Goal: Transaction & Acquisition: Purchase product/service

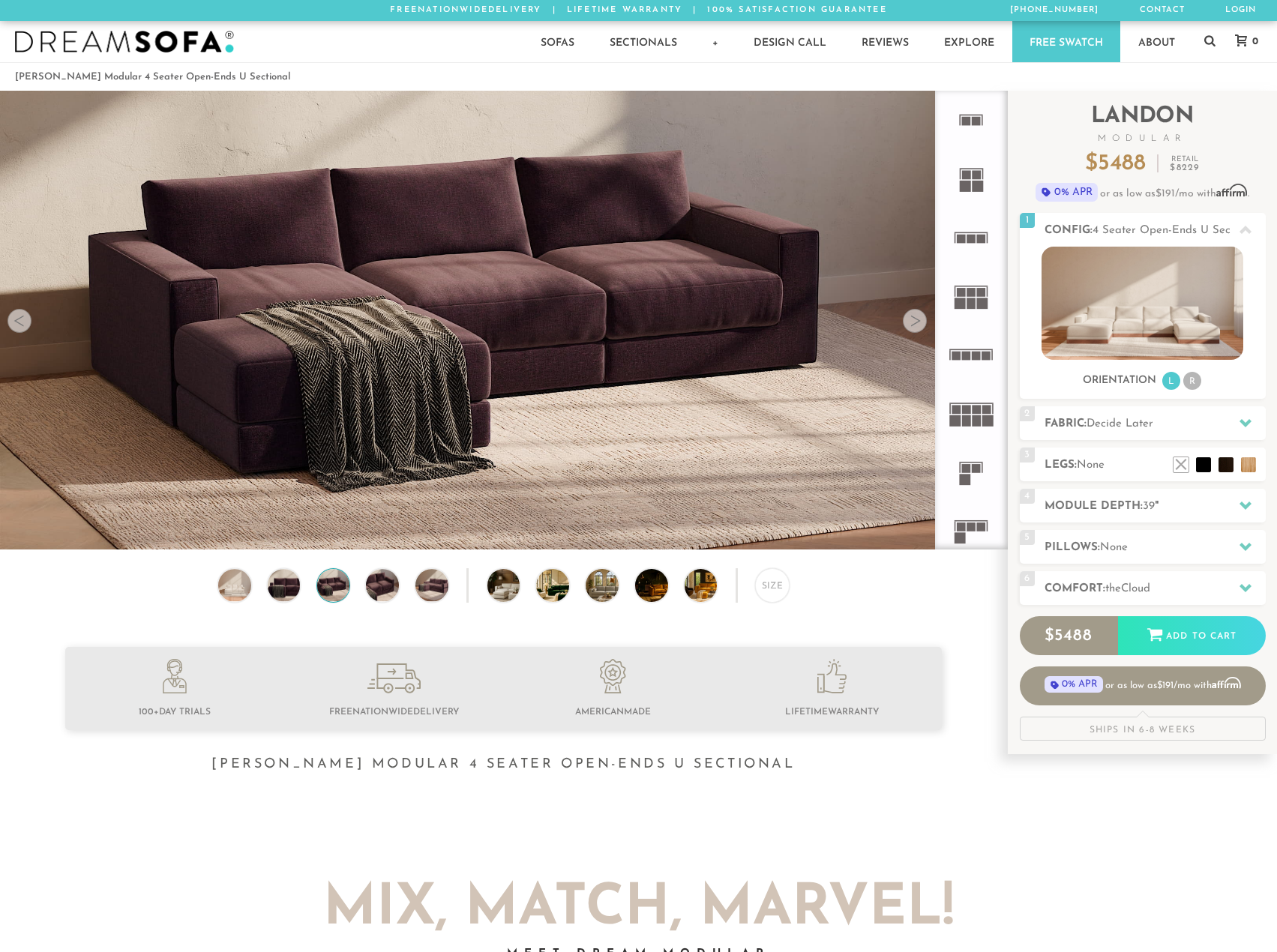
click at [915, 324] on div at bounding box center [914, 320] width 24 height 24
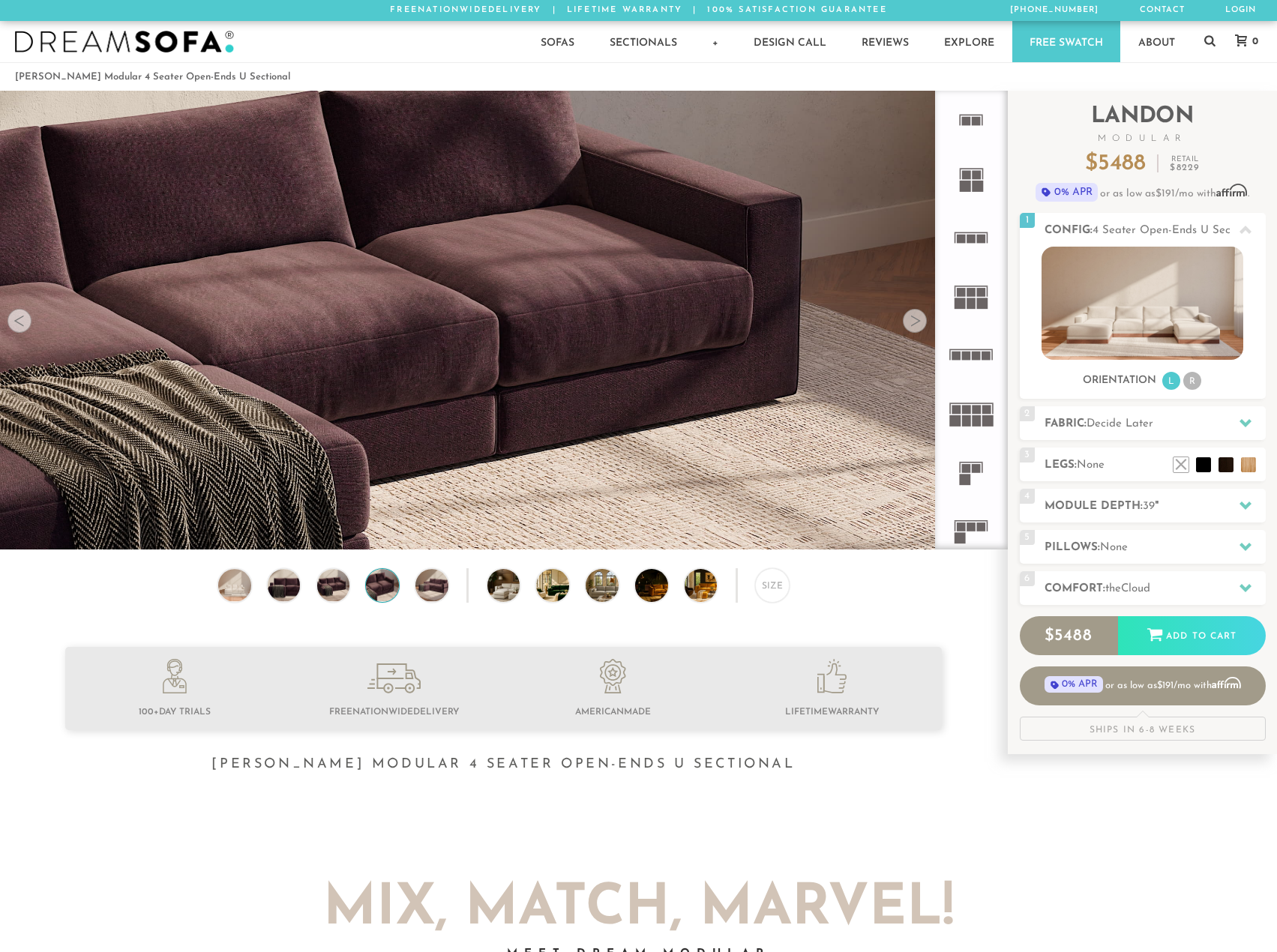
click at [915, 324] on div at bounding box center [914, 320] width 24 height 24
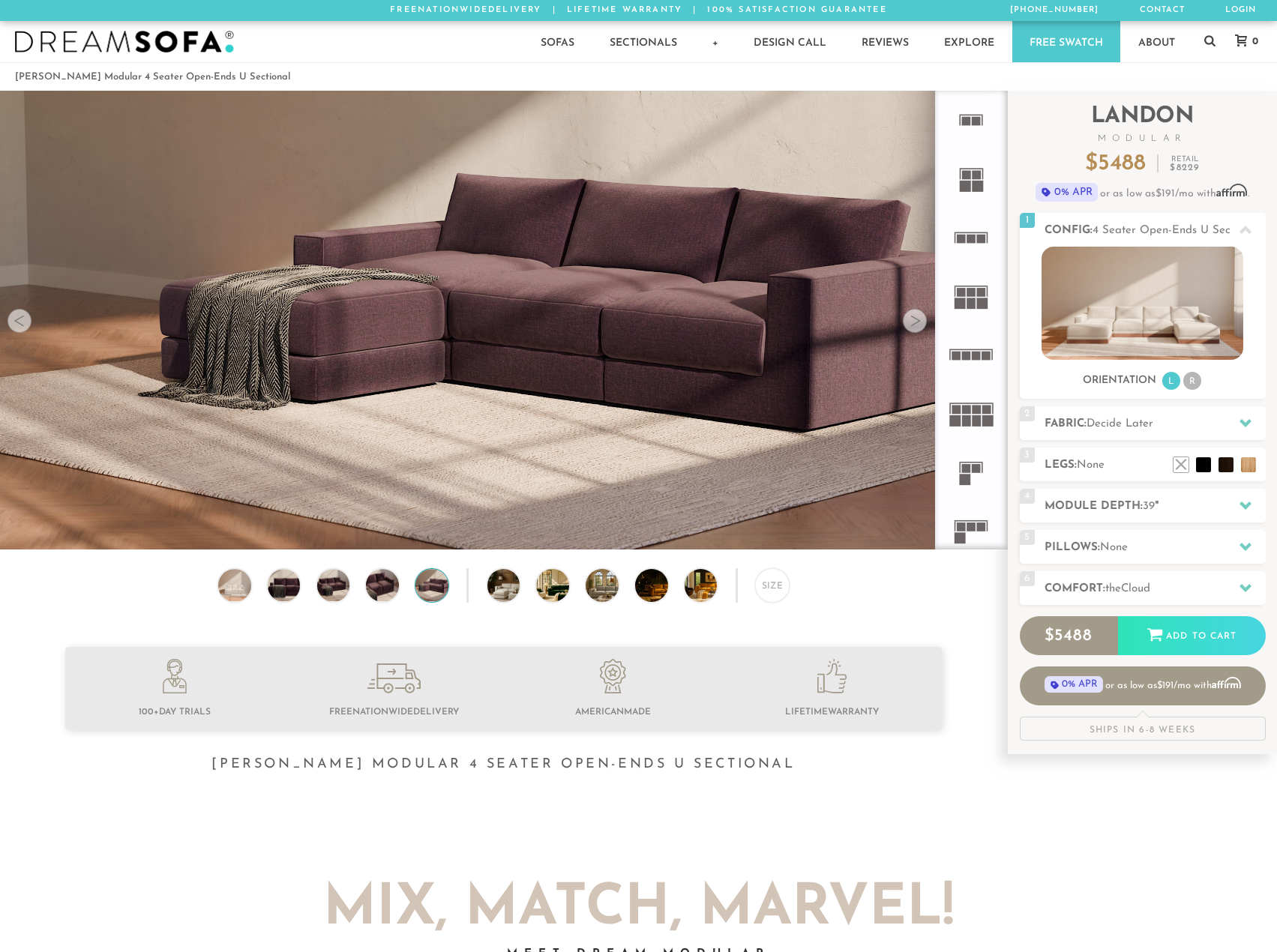
click at [915, 324] on div at bounding box center [914, 320] width 24 height 24
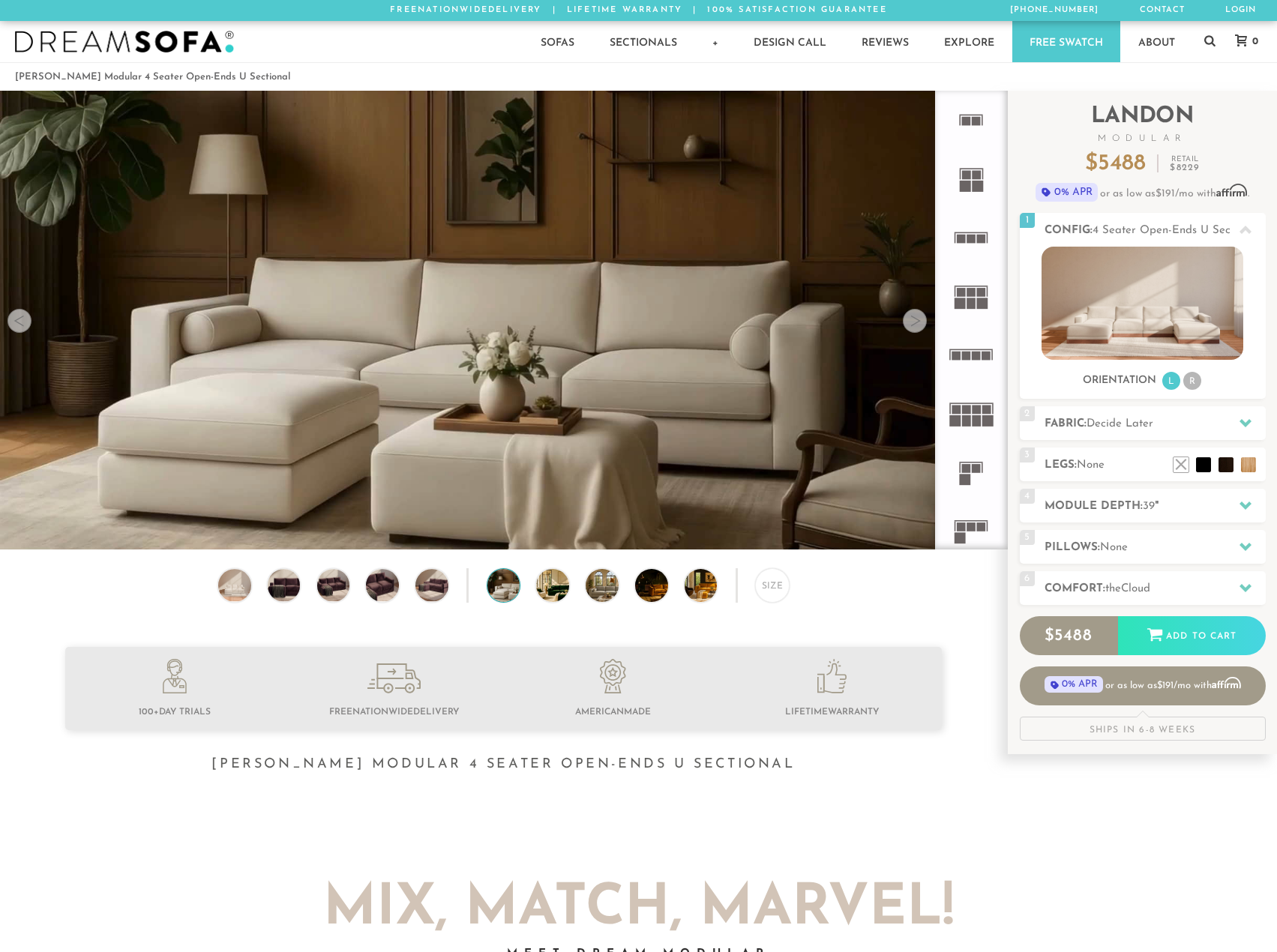
click at [915, 324] on div at bounding box center [914, 320] width 24 height 24
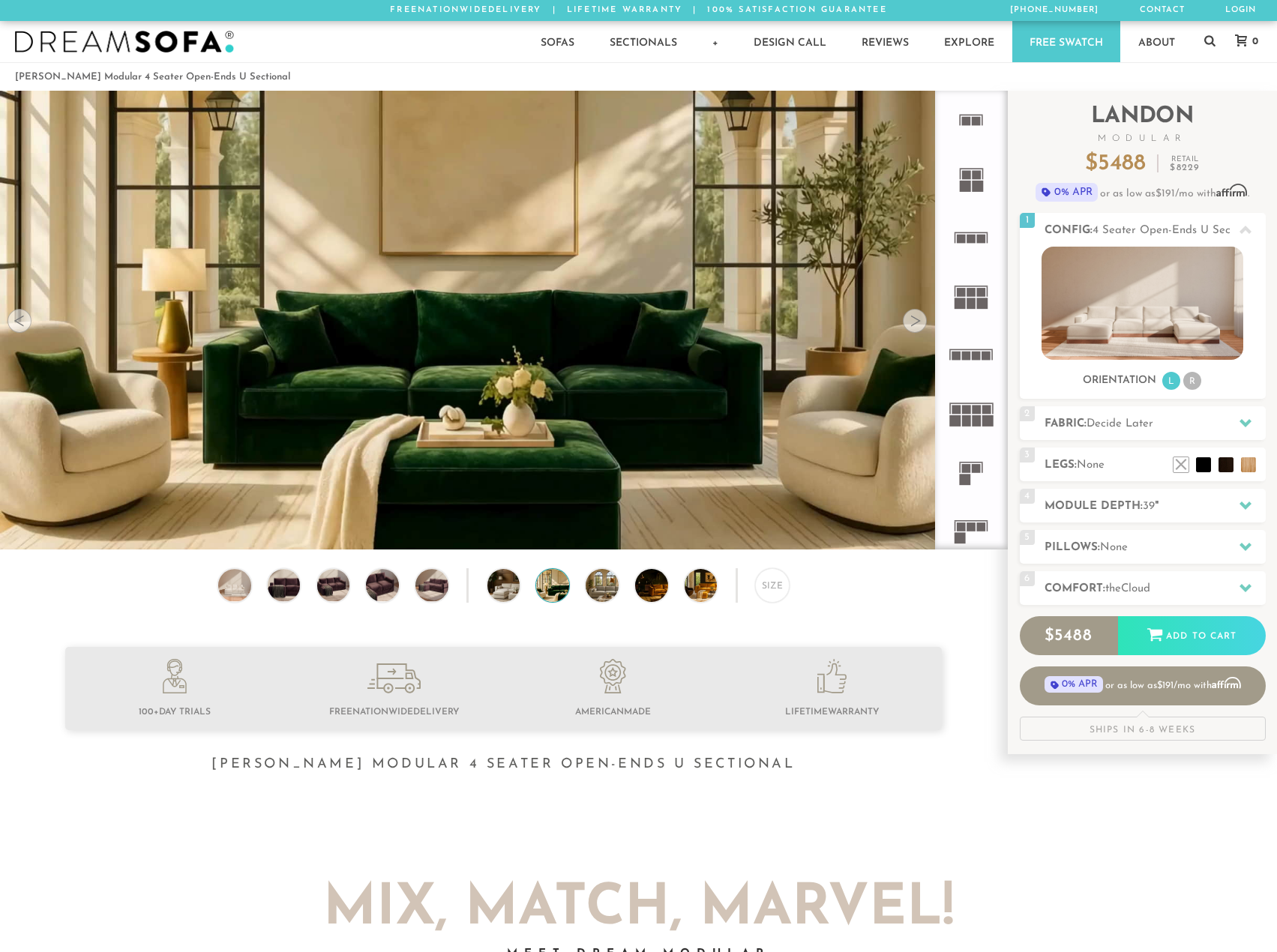
click at [915, 324] on div at bounding box center [914, 320] width 24 height 24
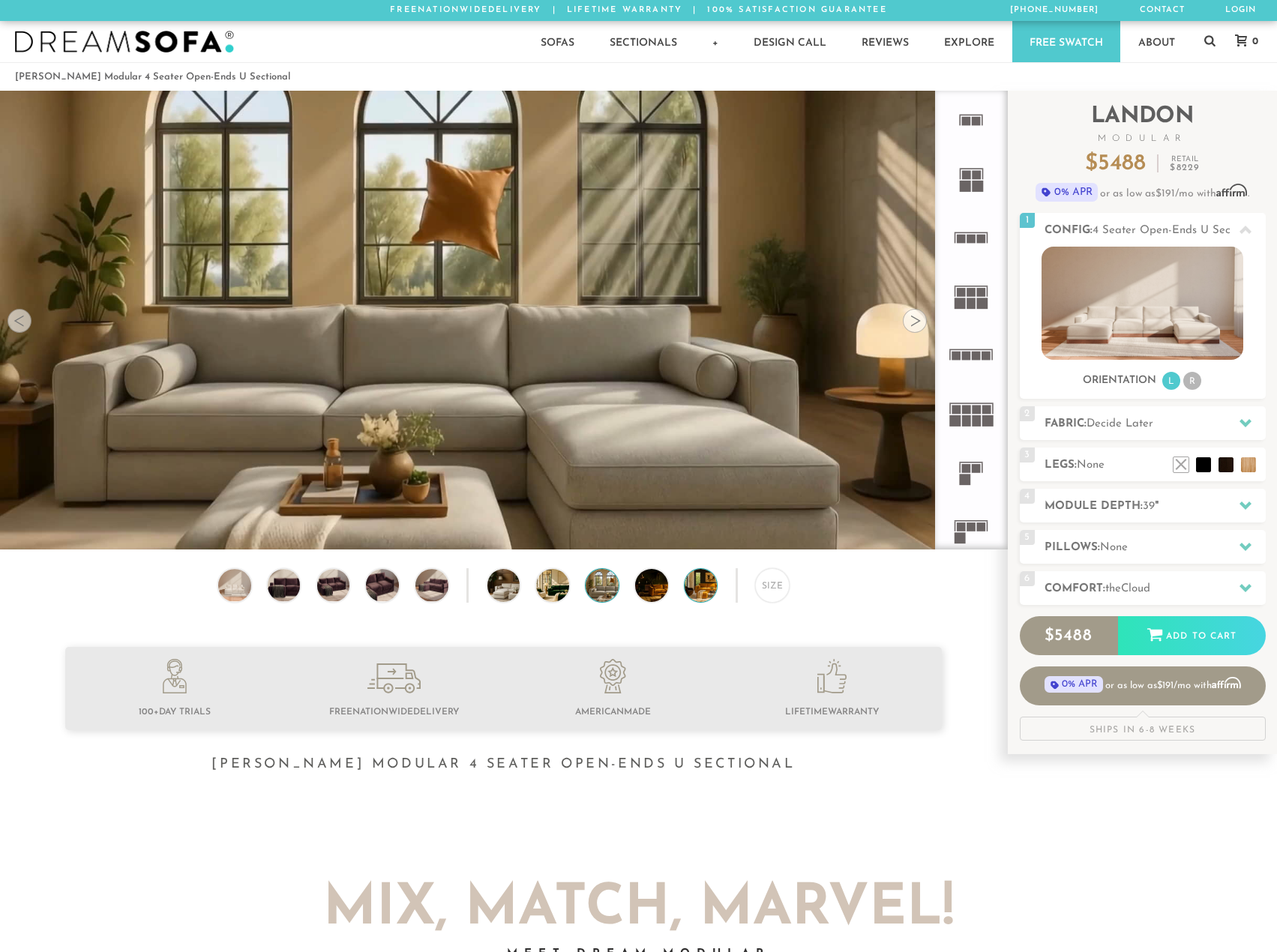
click at [703, 594] on img at bounding box center [713, 585] width 59 height 33
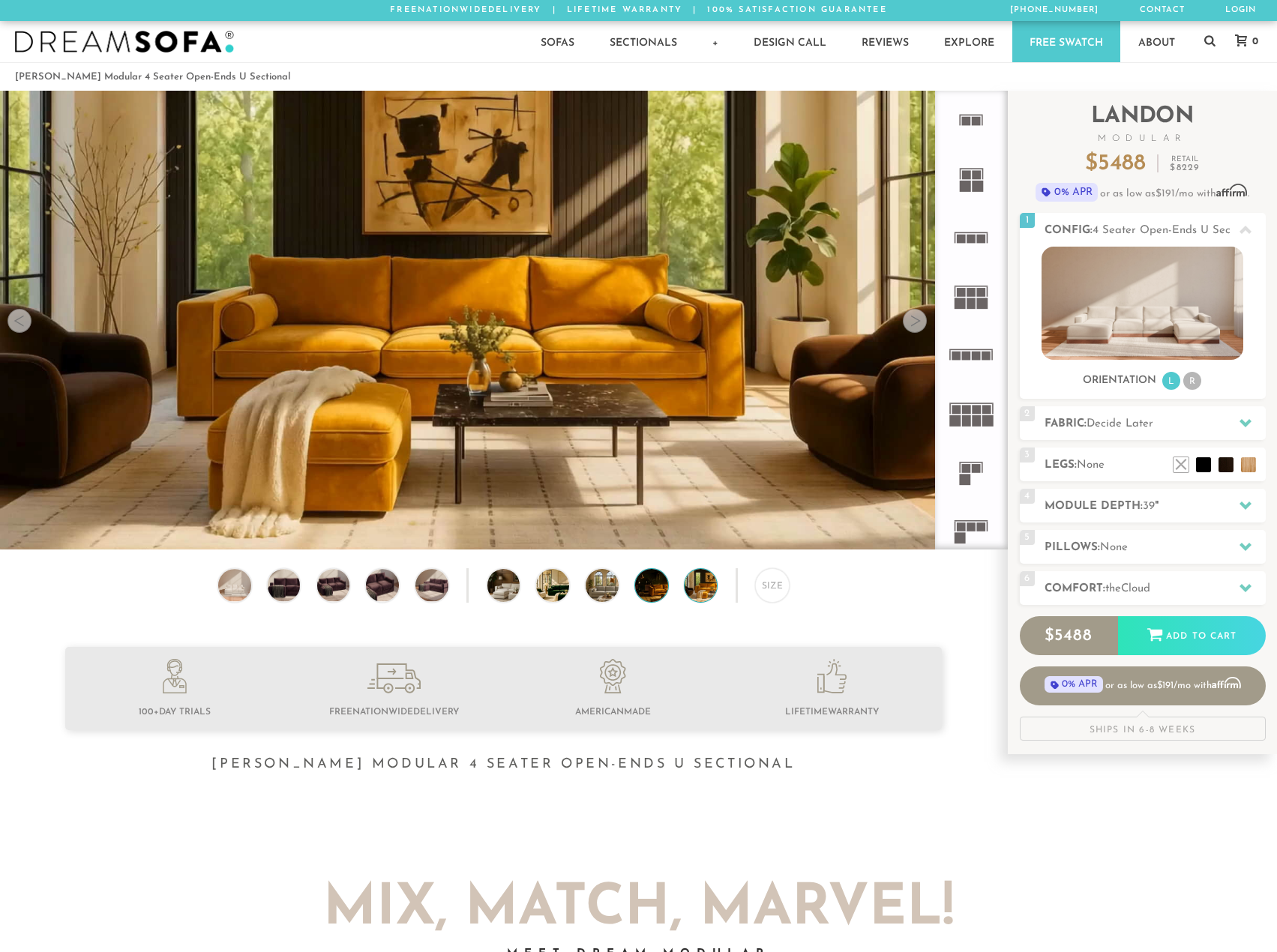
click at [642, 593] on img at bounding box center [664, 585] width 59 height 33
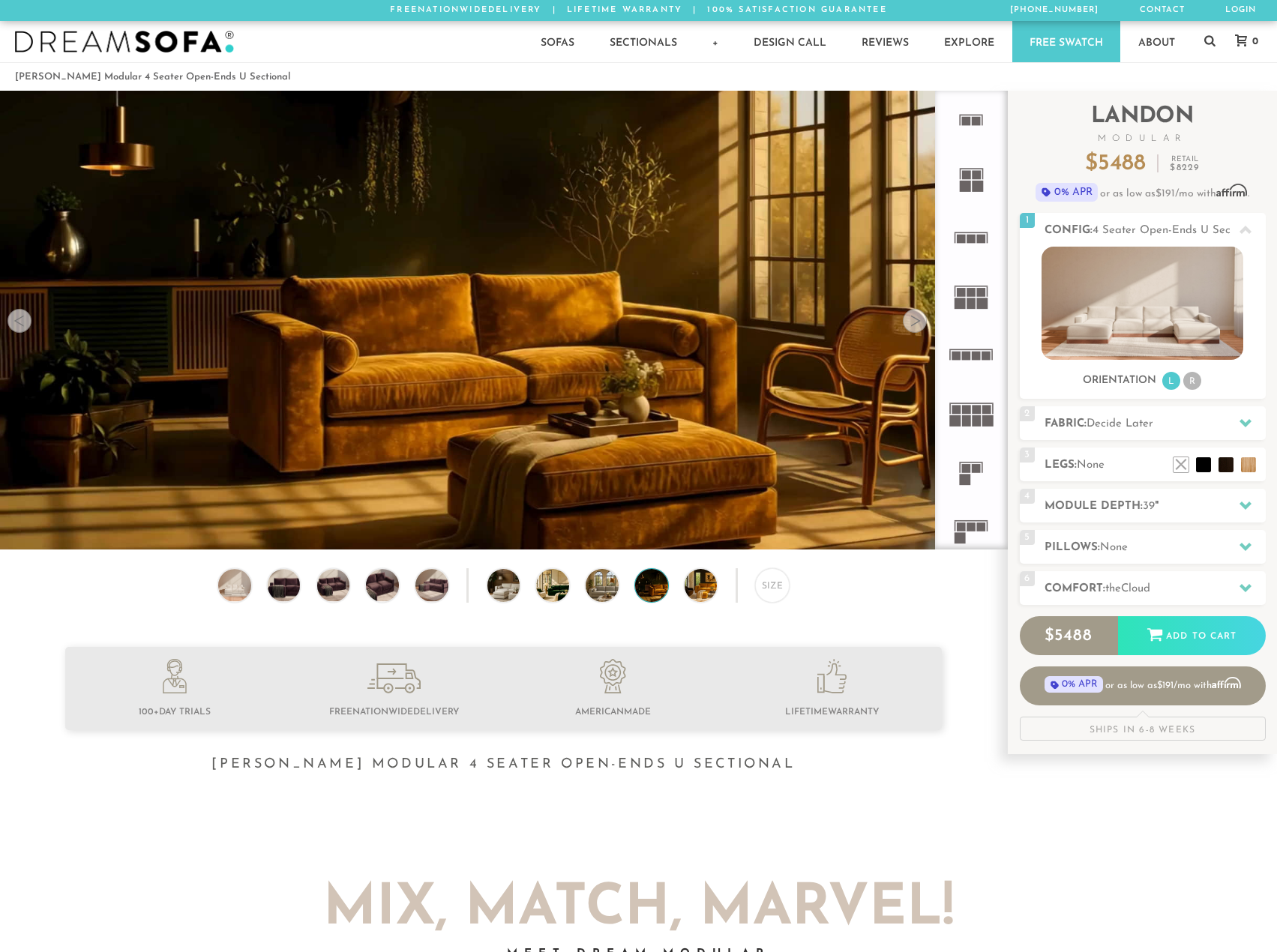
click at [578, 587] on div "Size" at bounding box center [503, 589] width 1007 height 42
click at [568, 587] on img at bounding box center [565, 585] width 59 height 33
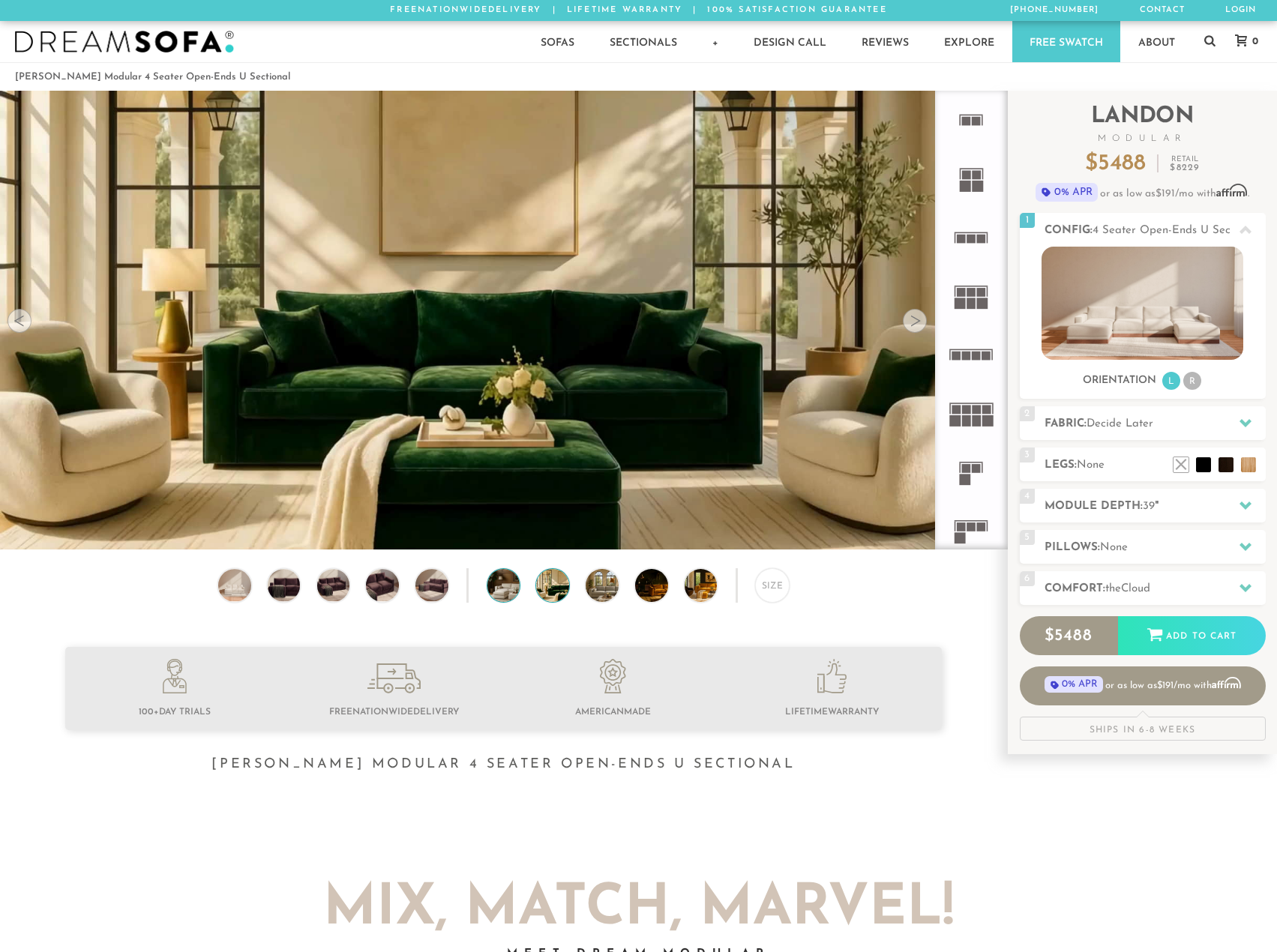
click at [505, 594] on img at bounding box center [516, 585] width 59 height 33
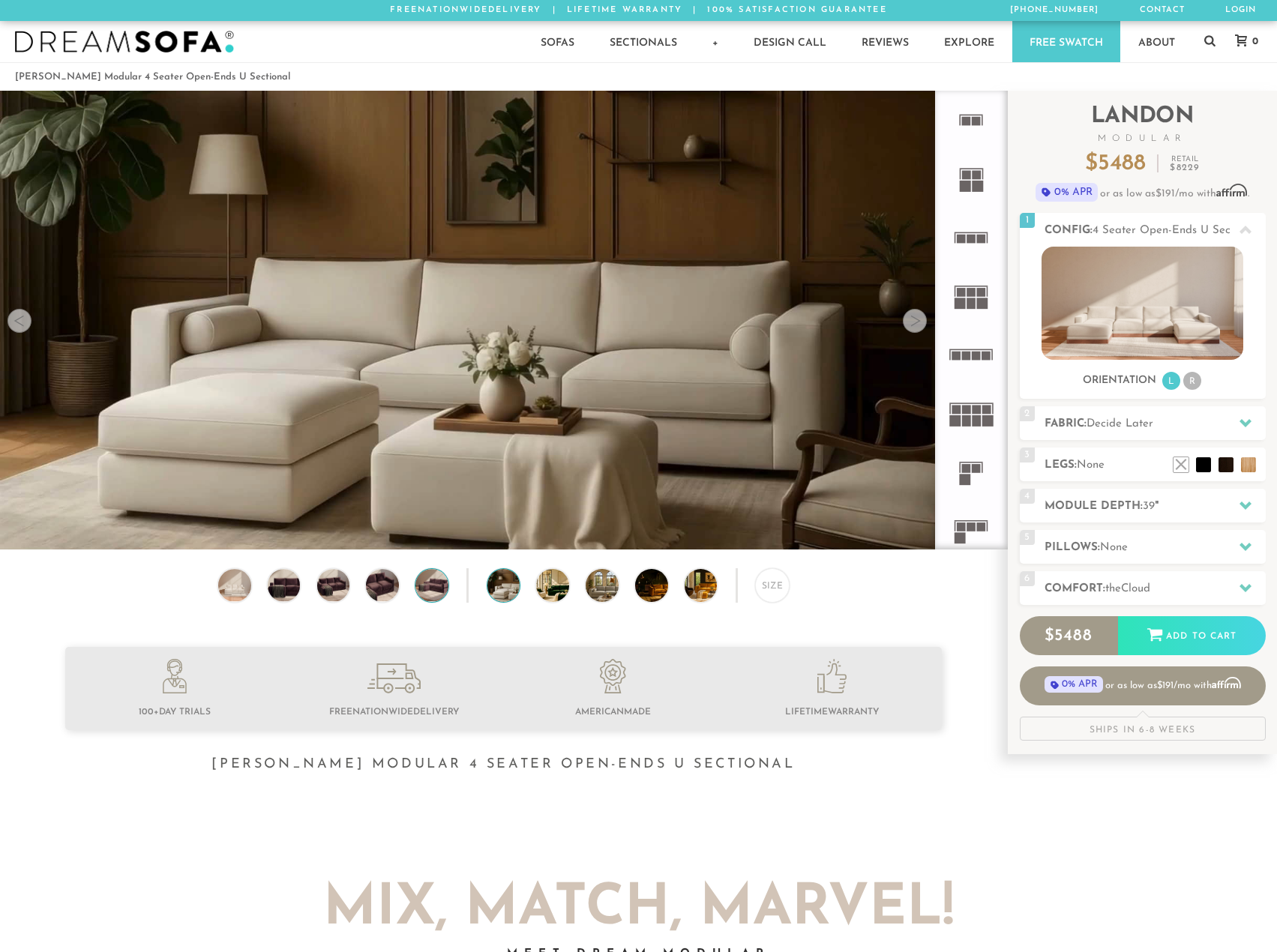
click at [440, 587] on img at bounding box center [432, 585] width 39 height 33
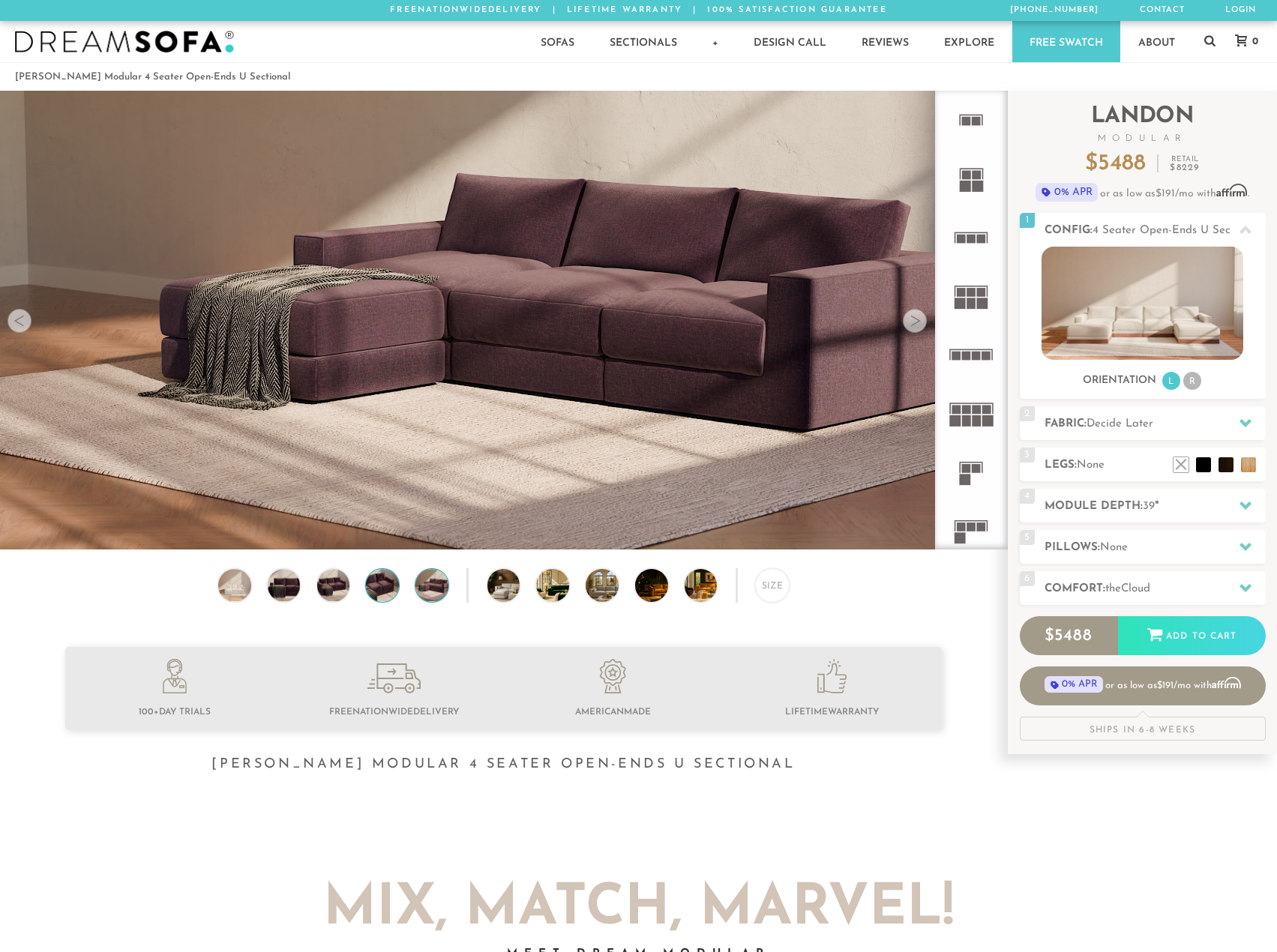
click at [384, 591] on img at bounding box center [382, 585] width 39 height 33
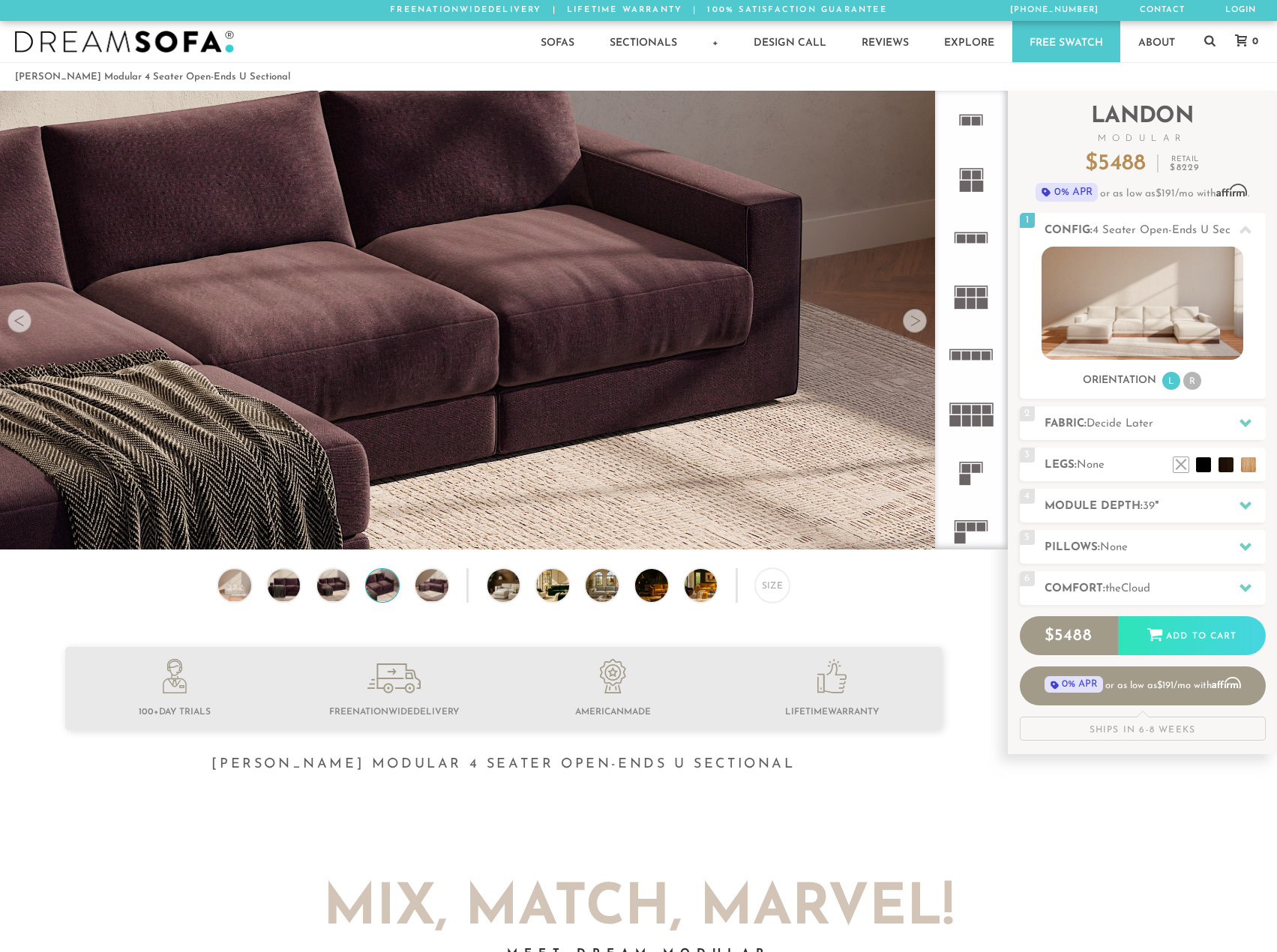
click at [311, 593] on div "Size" at bounding box center [503, 589] width 1007 height 42
click at [320, 590] on img at bounding box center [333, 585] width 39 height 33
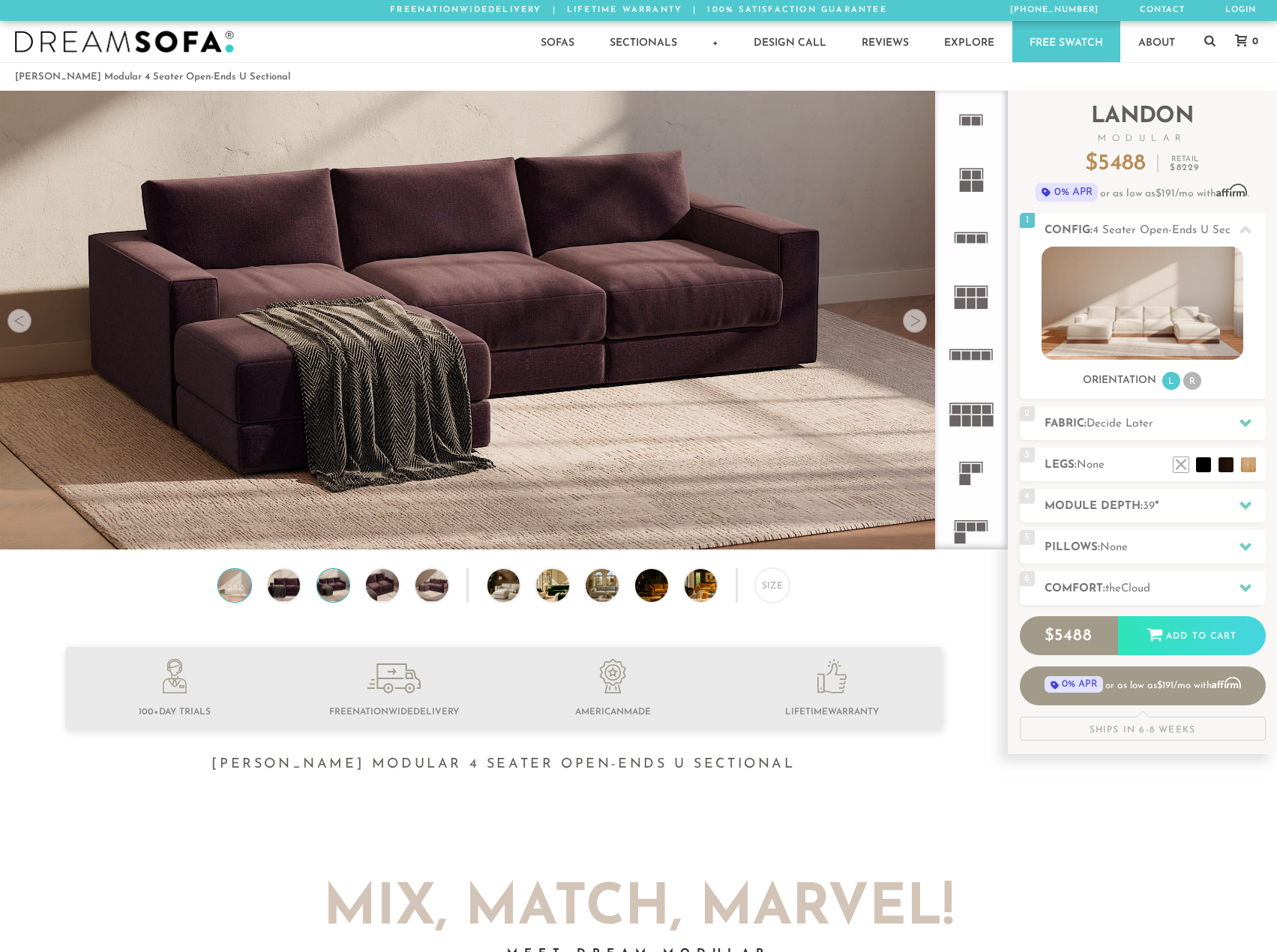
click at [242, 587] on img at bounding box center [234, 585] width 39 height 33
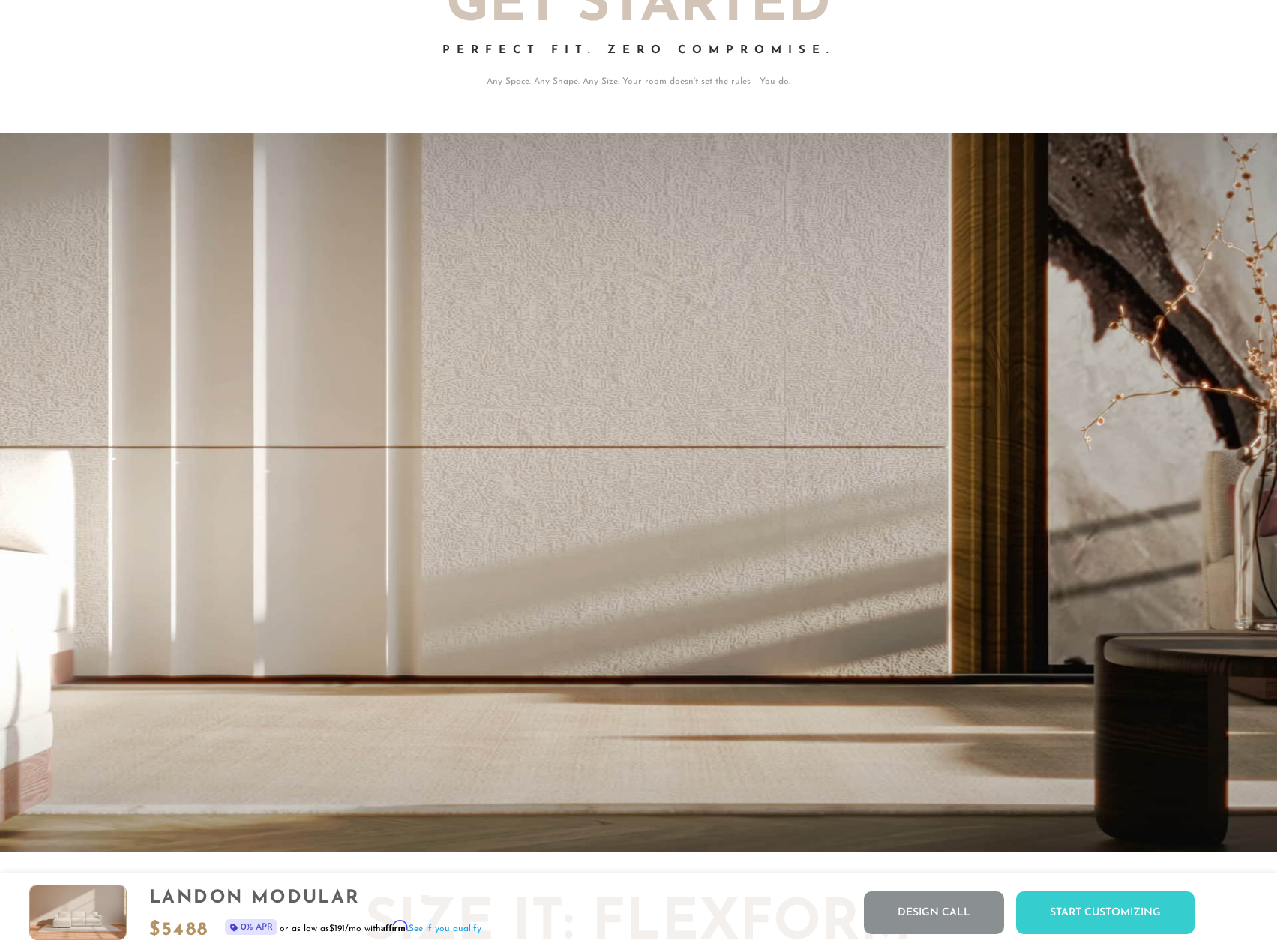
scroll to position [3038, 0]
